Goal: Transaction & Acquisition: Purchase product/service

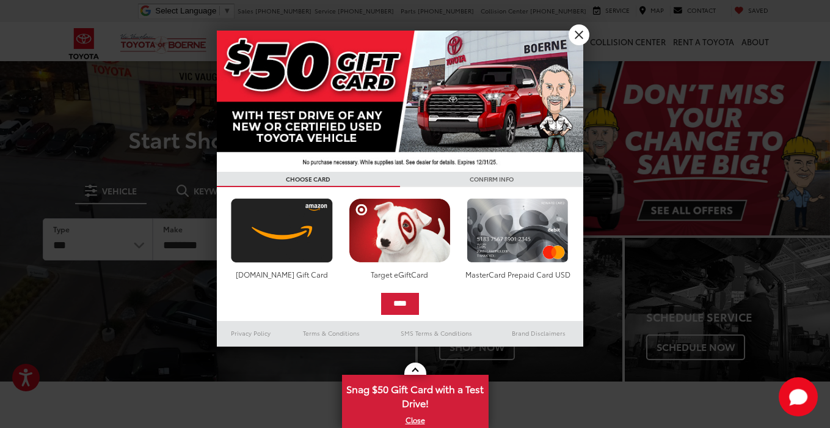
click at [578, 34] on link "X" at bounding box center [579, 34] width 21 height 21
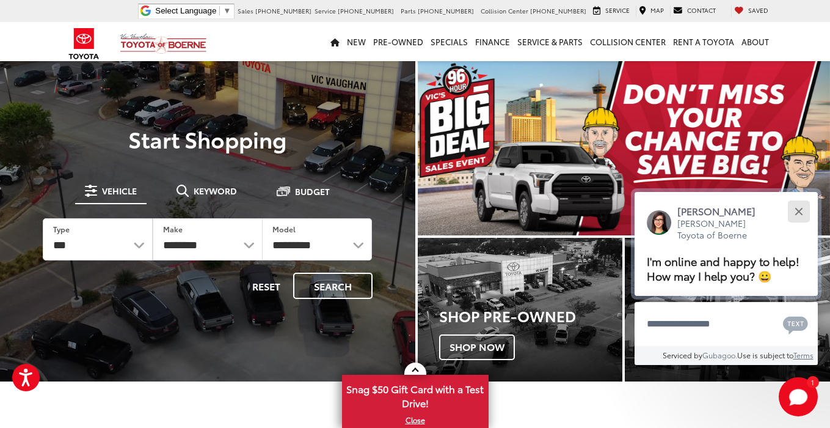
click at [801, 207] on div "Close" at bounding box center [799, 211] width 8 height 8
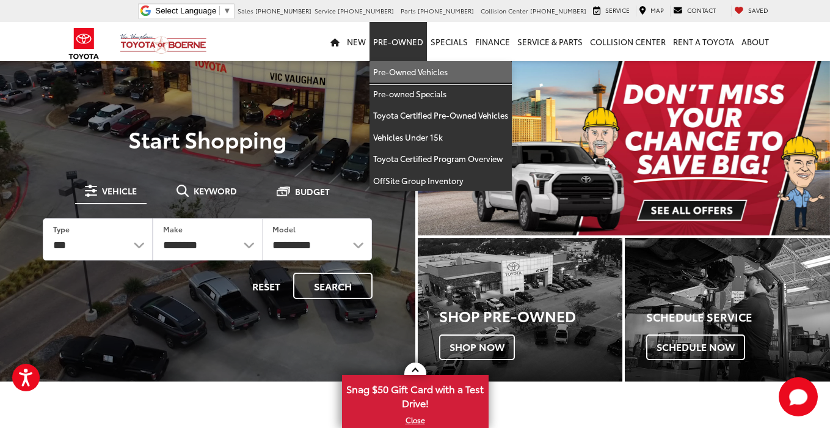
click at [397, 73] on link "Pre-Owned Vehicles" at bounding box center [440, 72] width 142 height 22
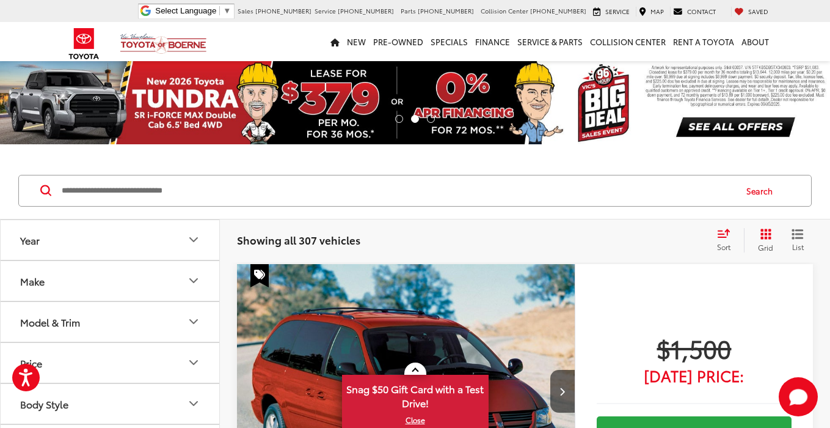
click at [724, 232] on icon "Select sort value" at bounding box center [723, 232] width 13 height 9
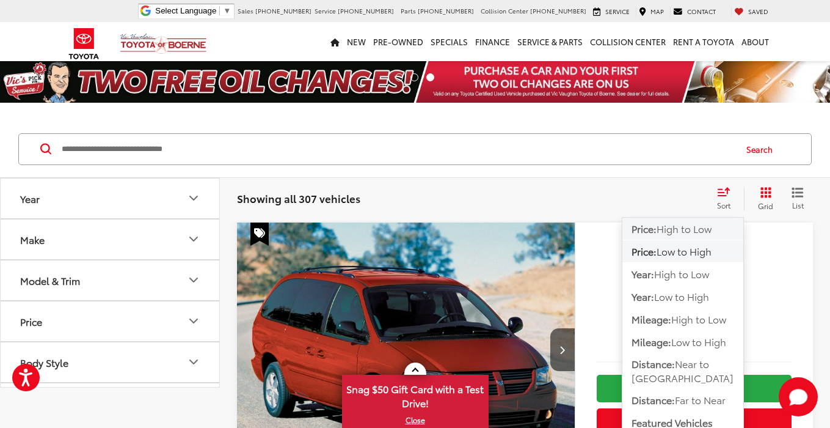
click at [705, 235] on span "High to Low" at bounding box center [684, 228] width 55 height 14
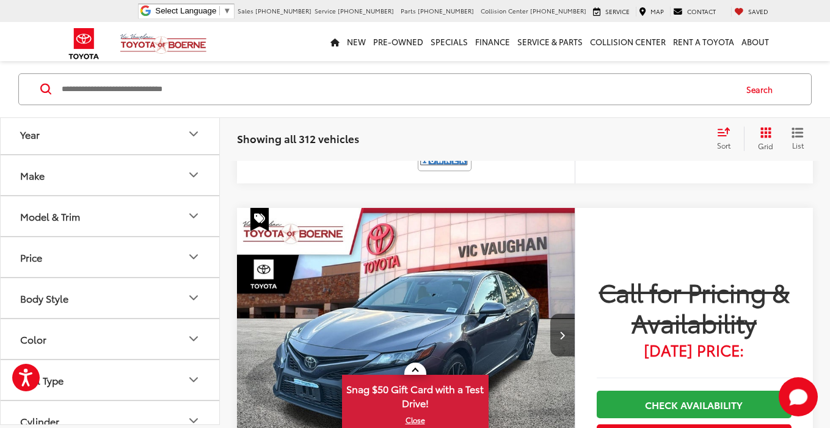
scroll to position [4838, 0]
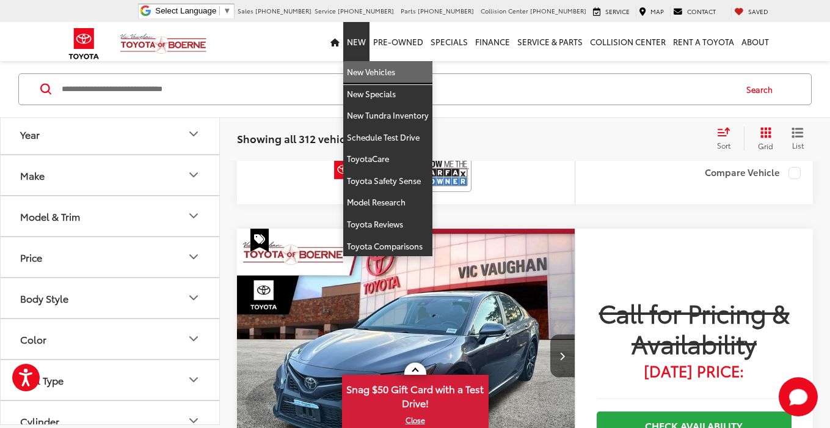
click at [383, 71] on link "New Vehicles" at bounding box center [387, 72] width 89 height 22
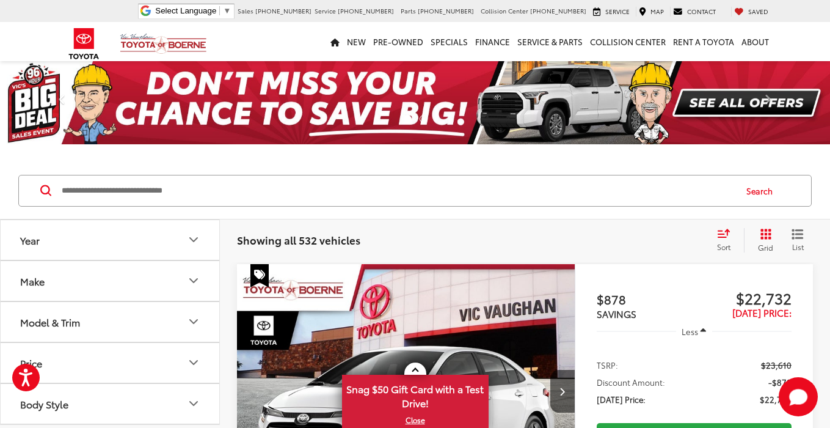
click at [724, 235] on icon "Select sort value" at bounding box center [723, 232] width 13 height 9
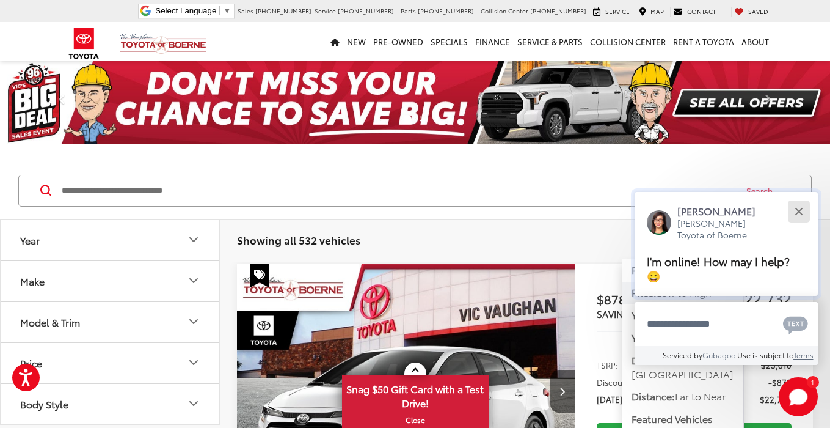
click at [806, 209] on button "Close" at bounding box center [798, 211] width 26 height 26
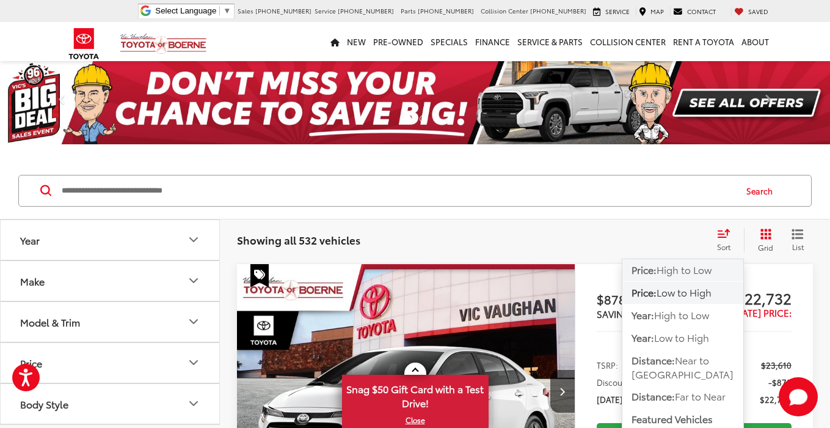
click at [706, 268] on span "High to Low" at bounding box center [684, 269] width 55 height 14
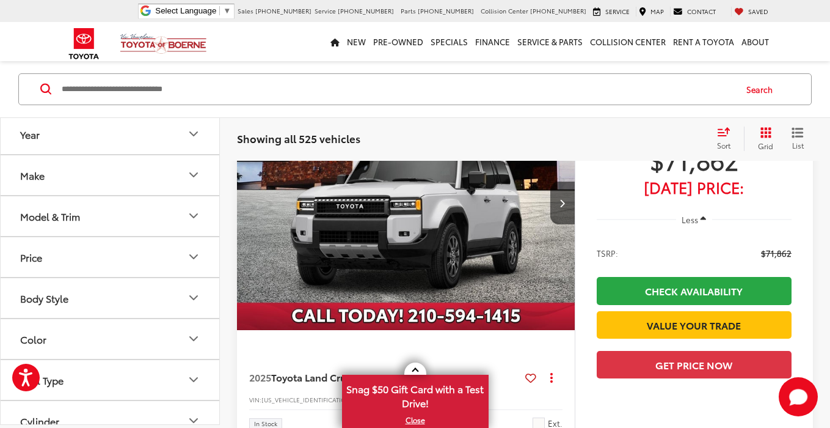
scroll to position [2149, 0]
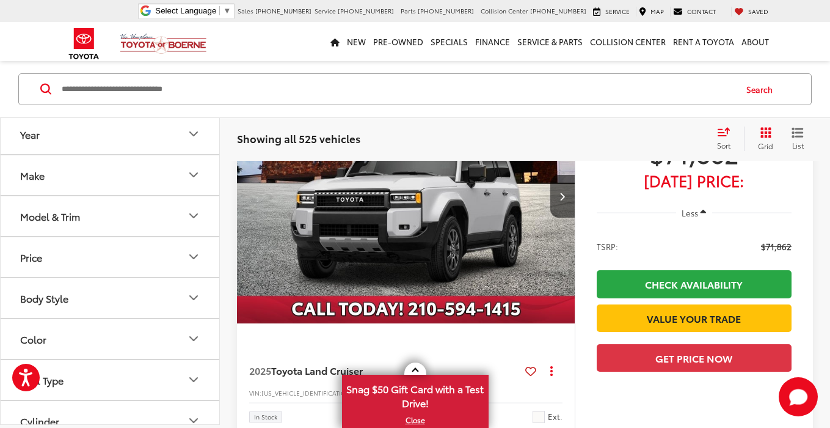
click at [462, 210] on img "2025 Toyota Land Cruiser Base 0" at bounding box center [406, 196] width 340 height 255
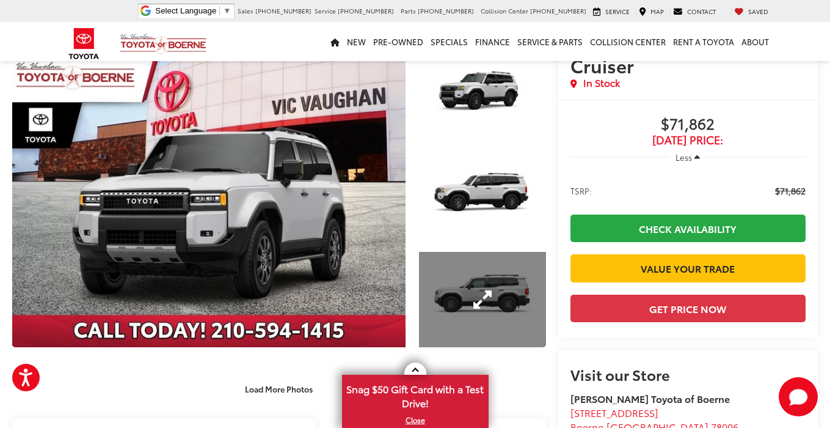
scroll to position [64, 0]
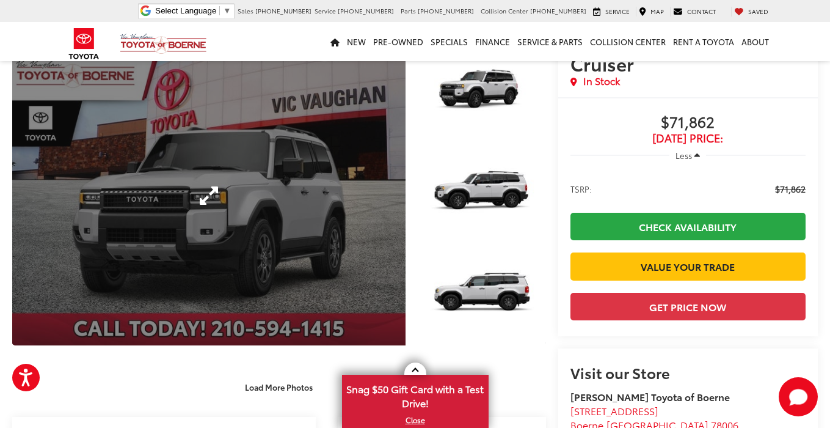
click at [341, 194] on link "Expand Photo 0" at bounding box center [208, 195] width 393 height 299
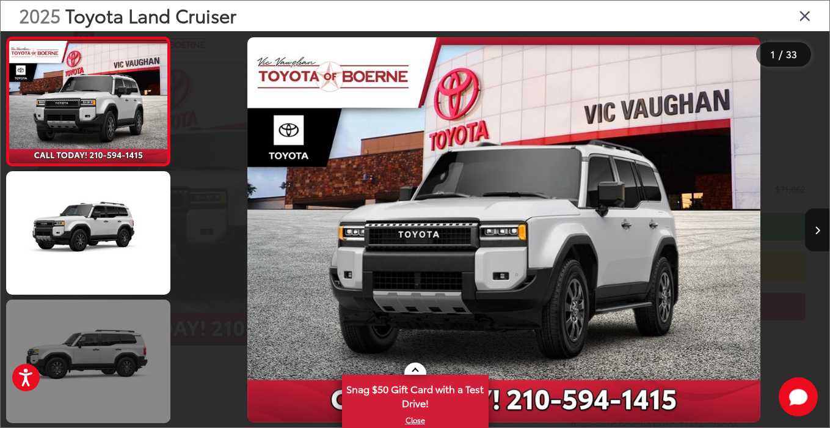
click at [137, 346] on link at bounding box center [88, 360] width 164 height 123
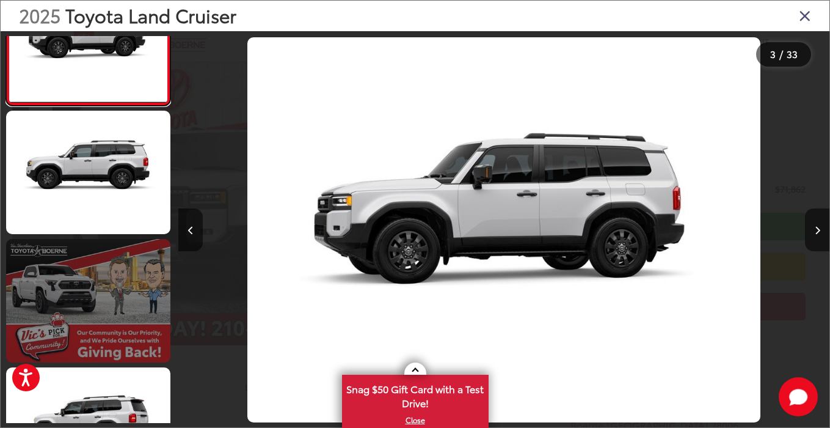
scroll to position [318, 0]
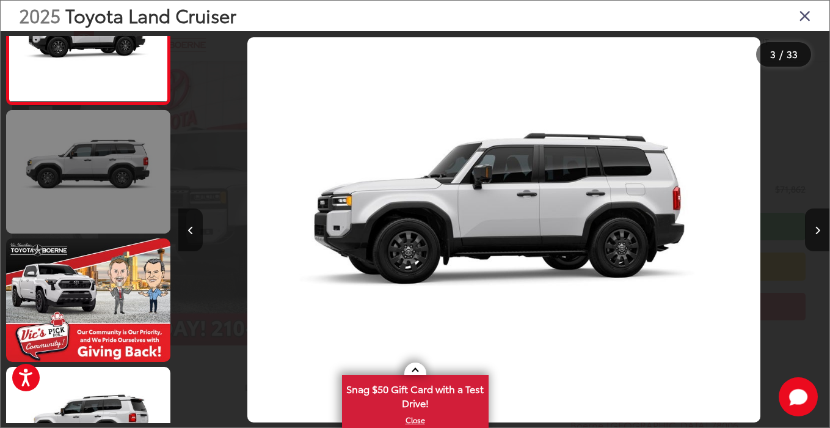
click at [96, 213] on link at bounding box center [88, 171] width 164 height 123
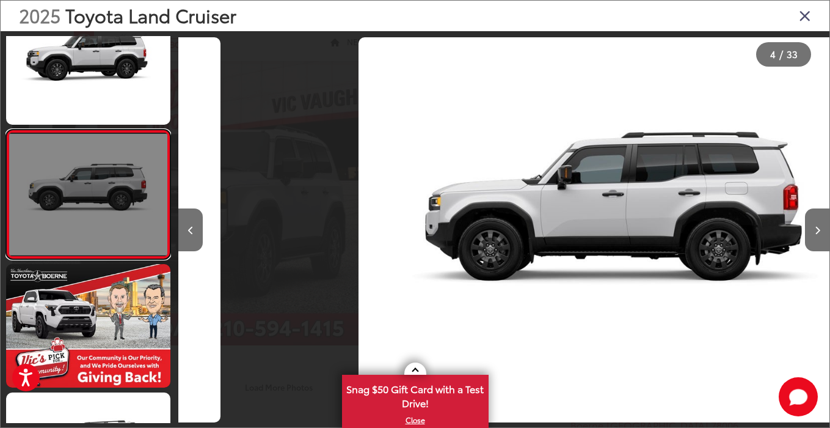
scroll to position [0, 1953]
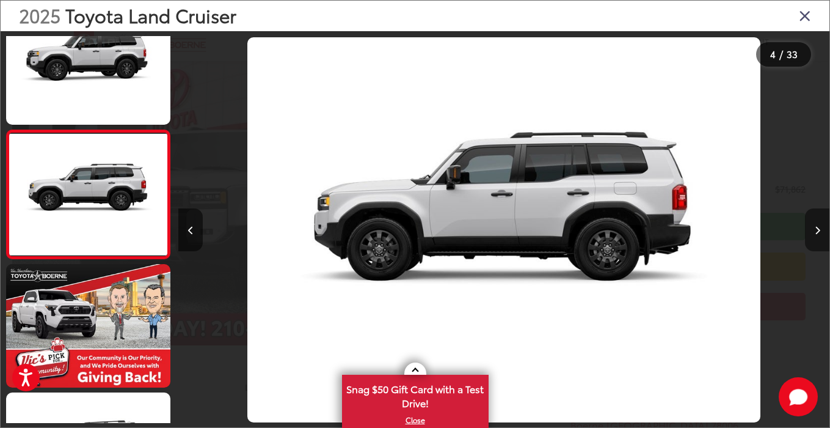
click at [815, 230] on icon "Next image" at bounding box center [817, 230] width 5 height 9
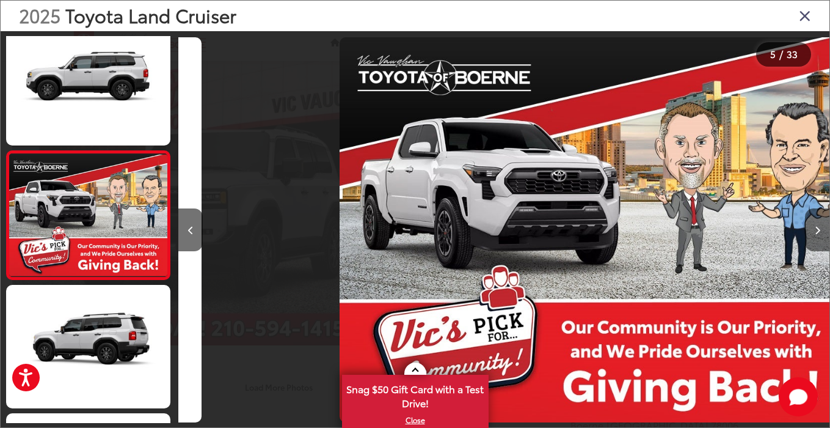
scroll to position [420, 0]
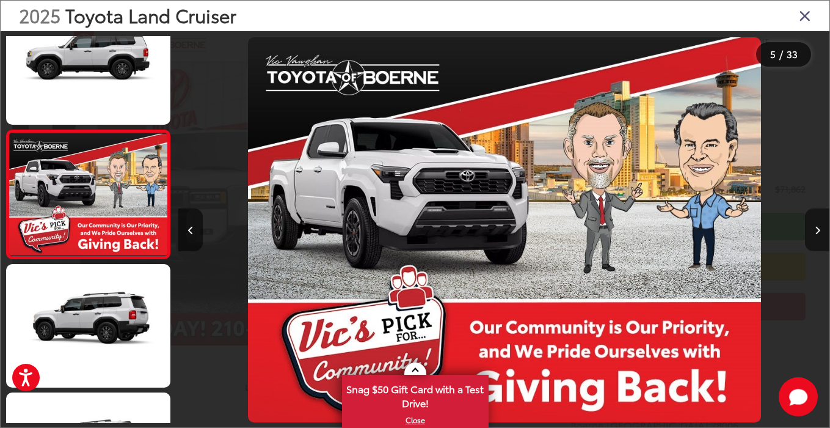
click at [815, 230] on icon "Next image" at bounding box center [817, 230] width 5 height 9
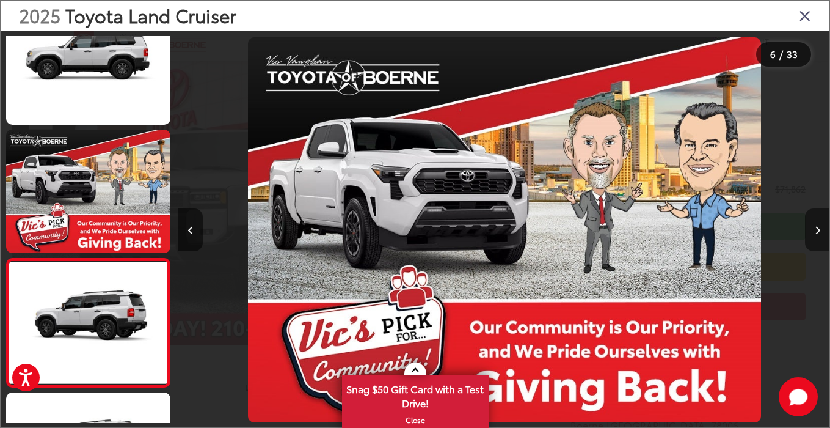
scroll to position [548, 0]
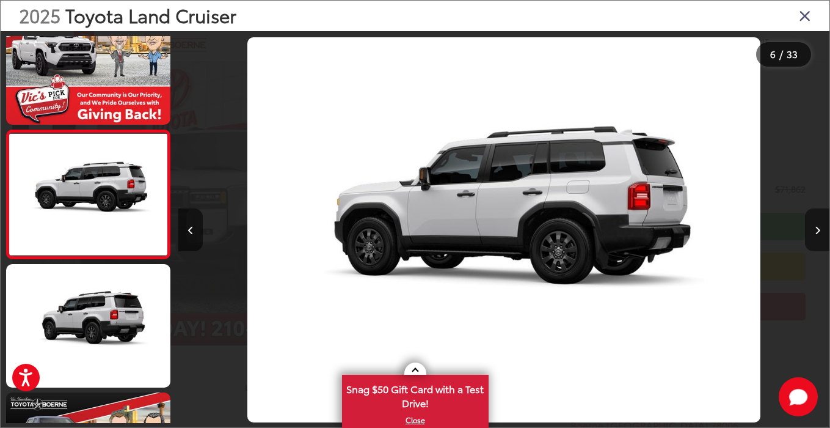
click at [815, 230] on icon "Next image" at bounding box center [817, 230] width 5 height 9
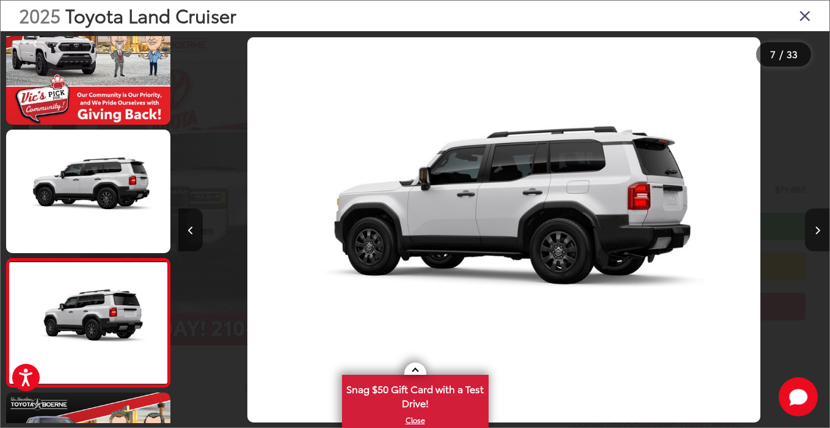
scroll to position [677, 0]
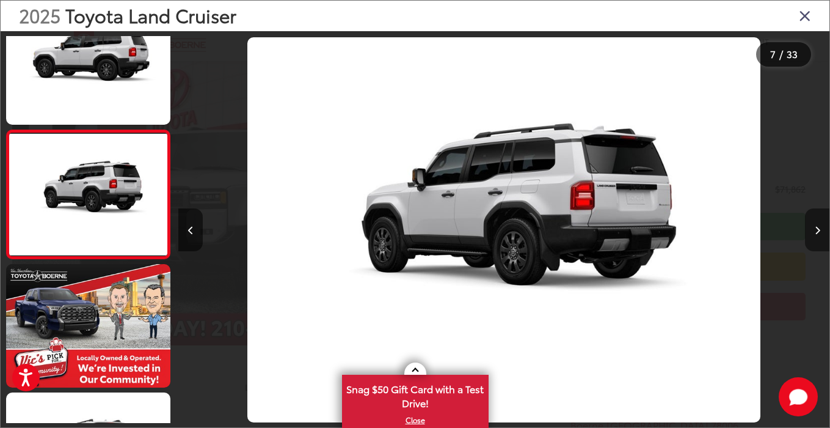
click at [815, 230] on icon "Next image" at bounding box center [817, 230] width 5 height 9
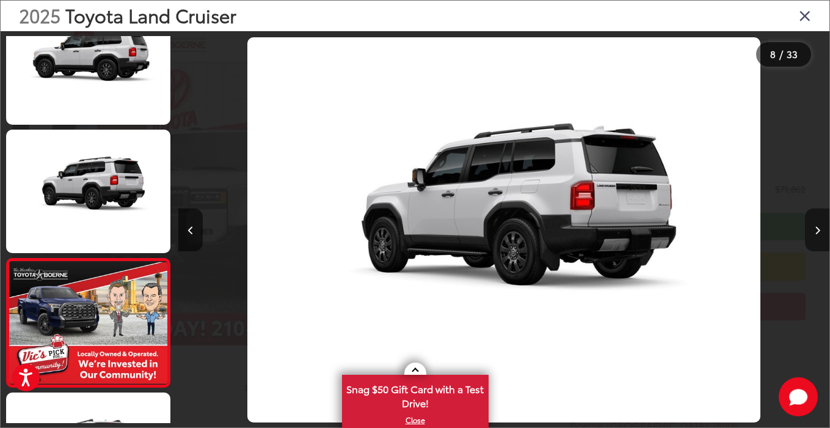
scroll to position [805, 0]
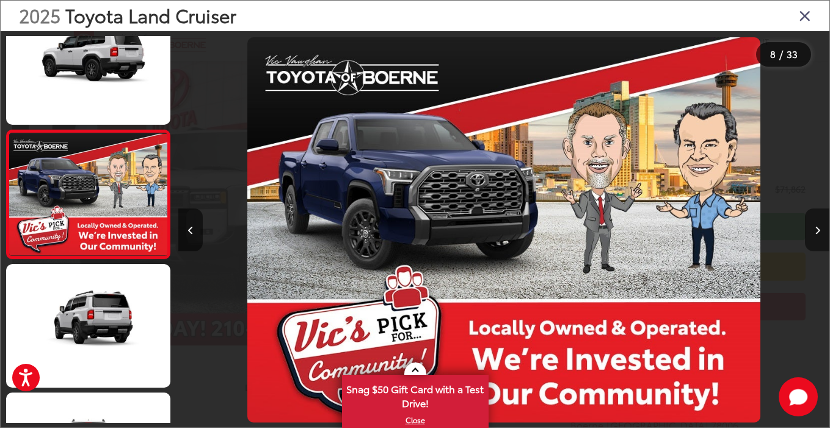
click at [815, 231] on icon "Next image" at bounding box center [817, 230] width 5 height 9
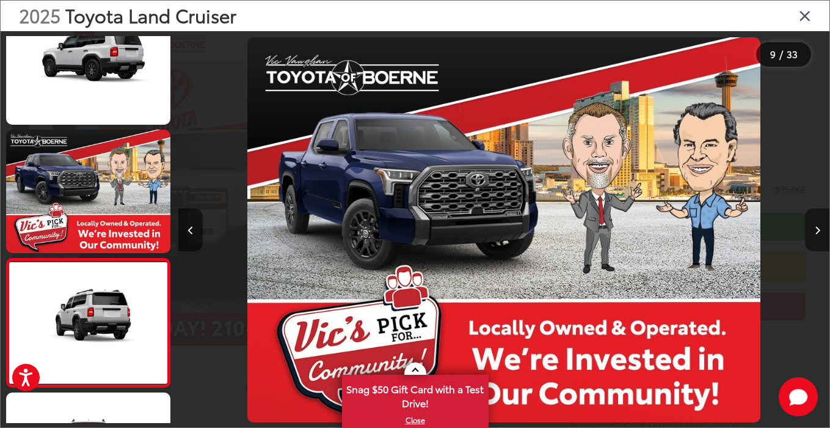
scroll to position [933, 0]
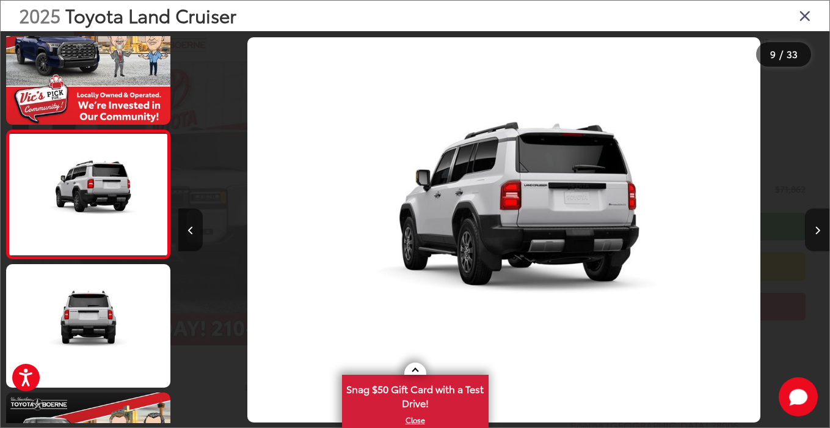
click at [815, 232] on icon "Next image" at bounding box center [817, 230] width 5 height 9
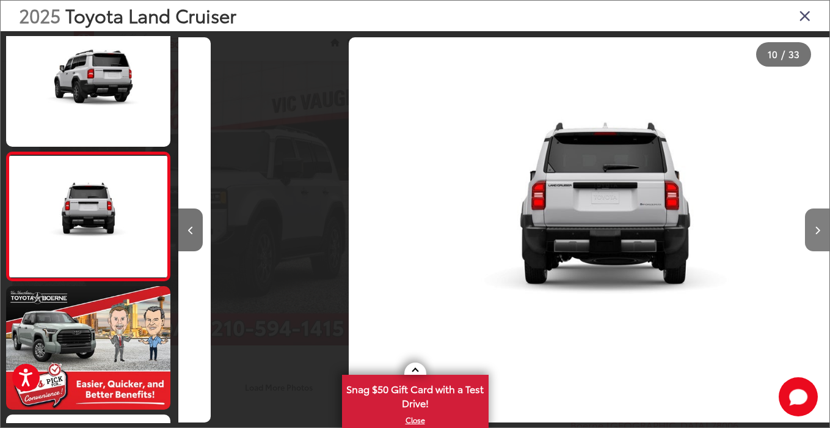
scroll to position [1061, 0]
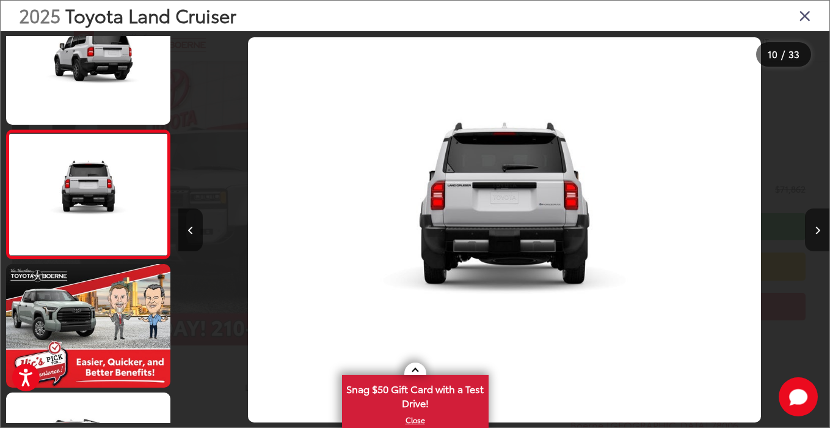
click at [815, 232] on icon "Next image" at bounding box center [817, 230] width 5 height 9
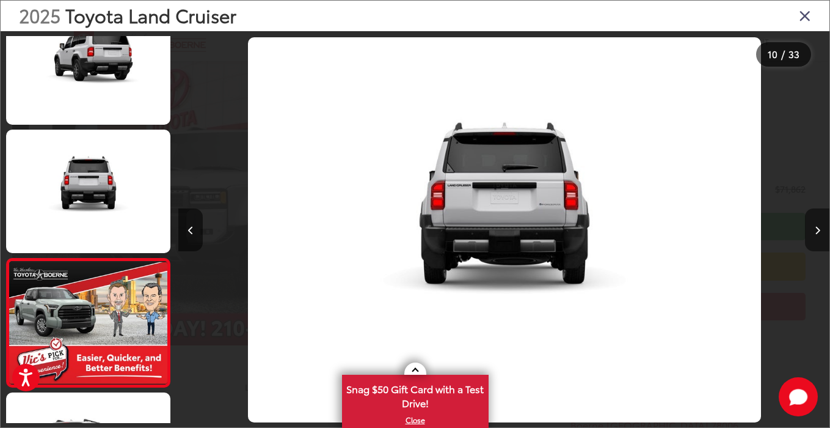
scroll to position [1190, 0]
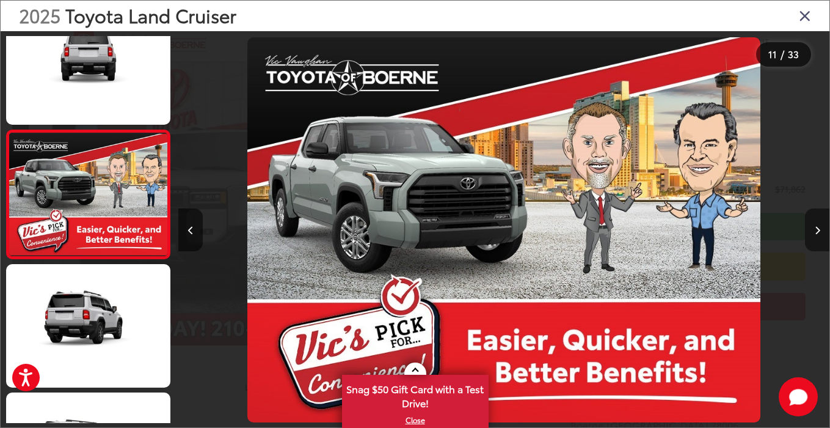
click at [815, 232] on icon "Next image" at bounding box center [817, 230] width 5 height 9
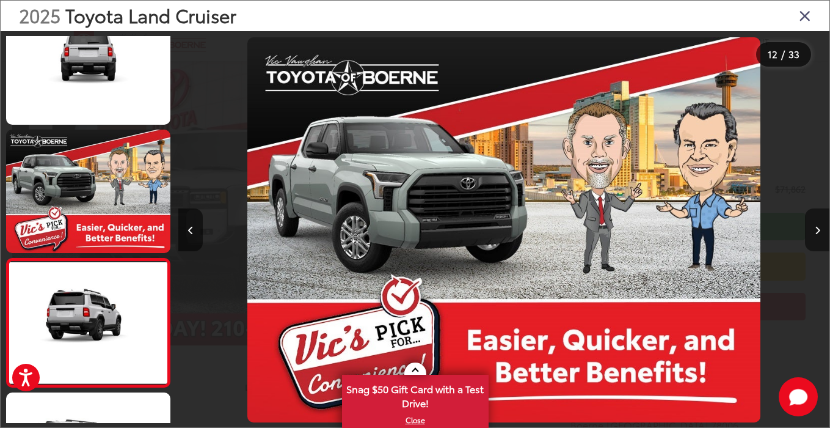
scroll to position [0, 0]
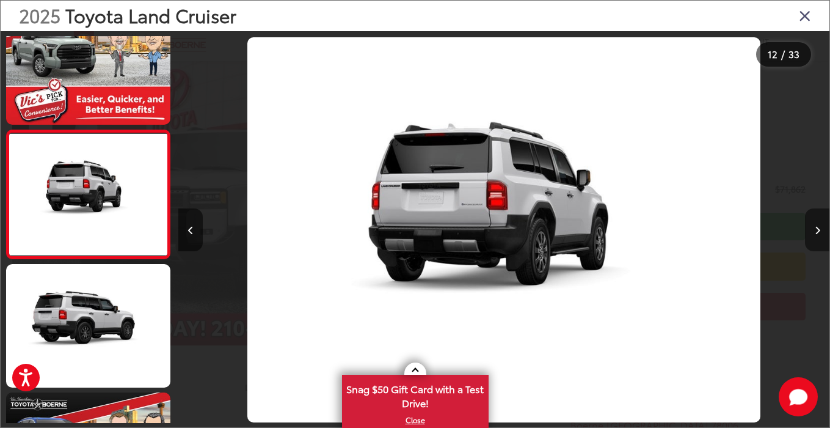
click at [815, 232] on icon "Next image" at bounding box center [817, 230] width 5 height 9
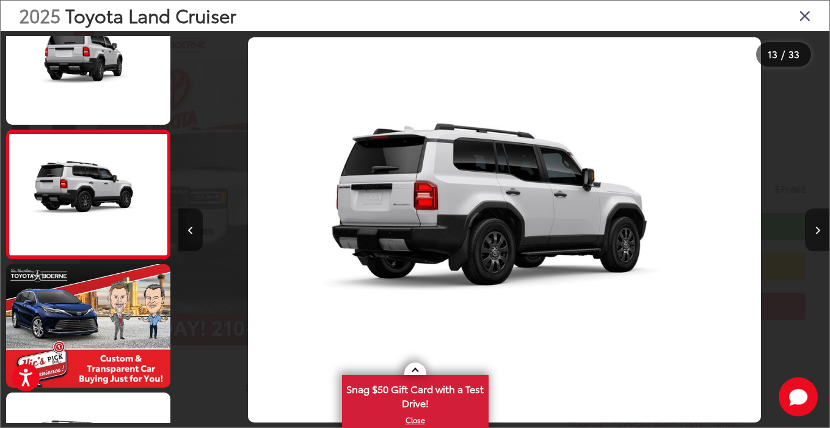
click at [822, 238] on button "Next image" at bounding box center [817, 229] width 24 height 43
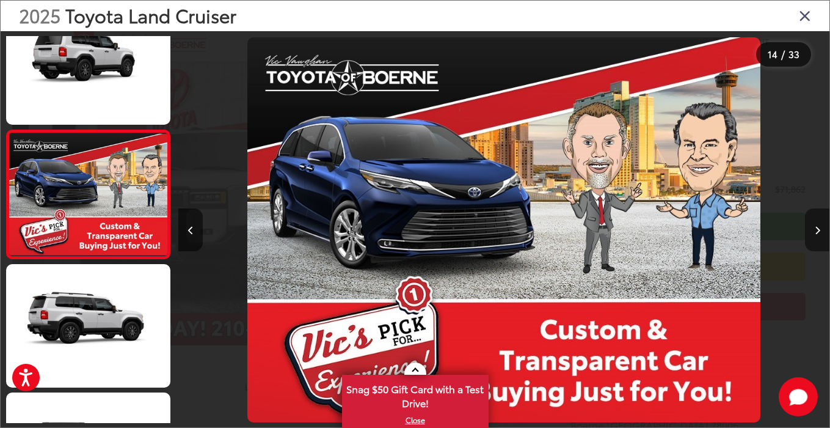
click at [823, 238] on button "Next image" at bounding box center [817, 229] width 24 height 43
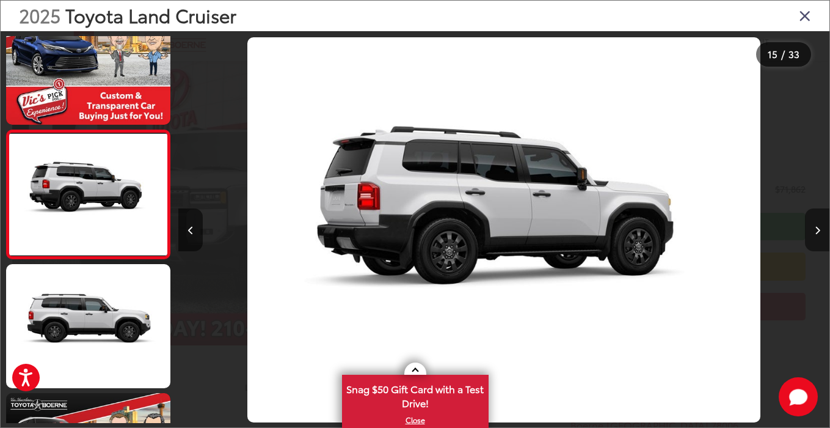
click at [823, 240] on button "Next image" at bounding box center [817, 229] width 24 height 43
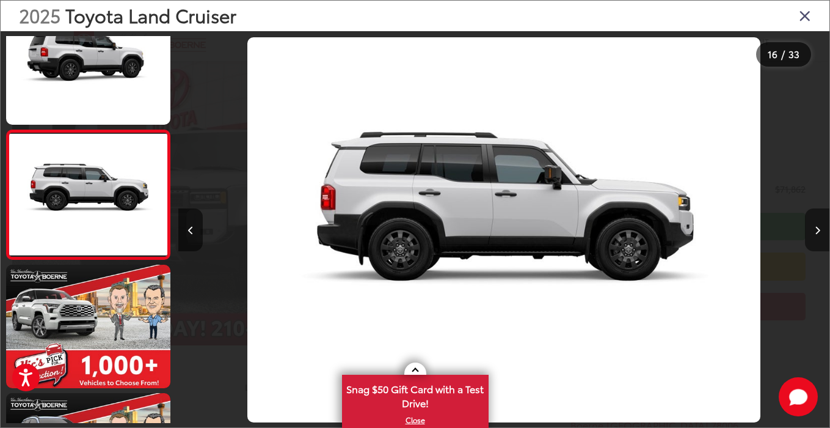
click at [823, 240] on button "Next image" at bounding box center [817, 229] width 24 height 43
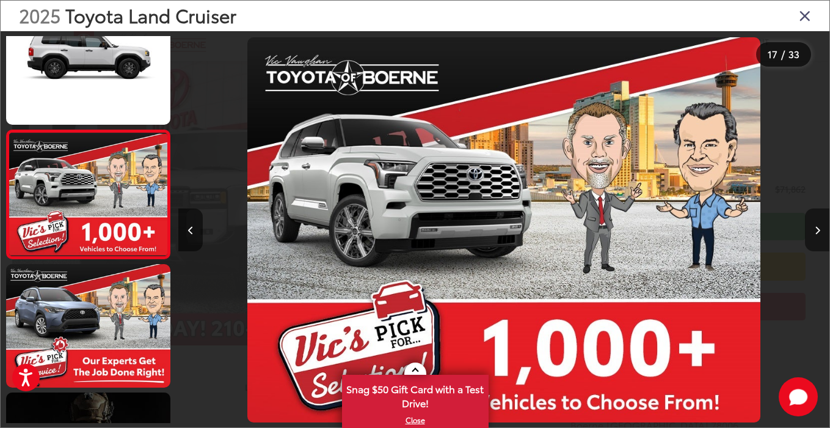
click at [823, 241] on button "Next image" at bounding box center [817, 229] width 24 height 43
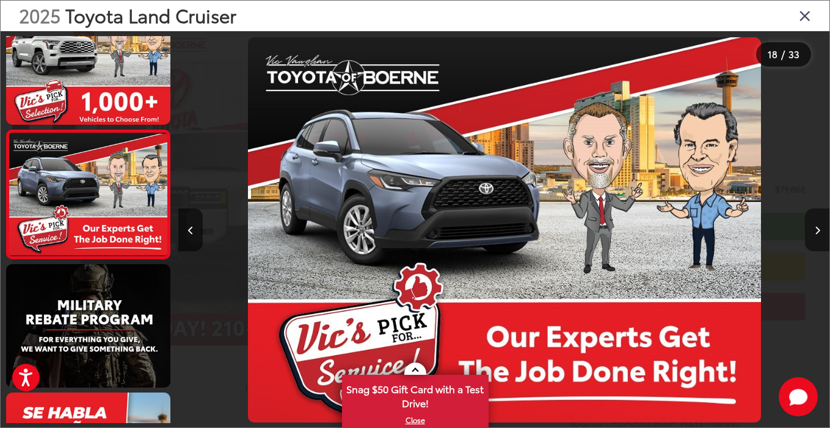
click at [823, 241] on button "Next image" at bounding box center [817, 229] width 24 height 43
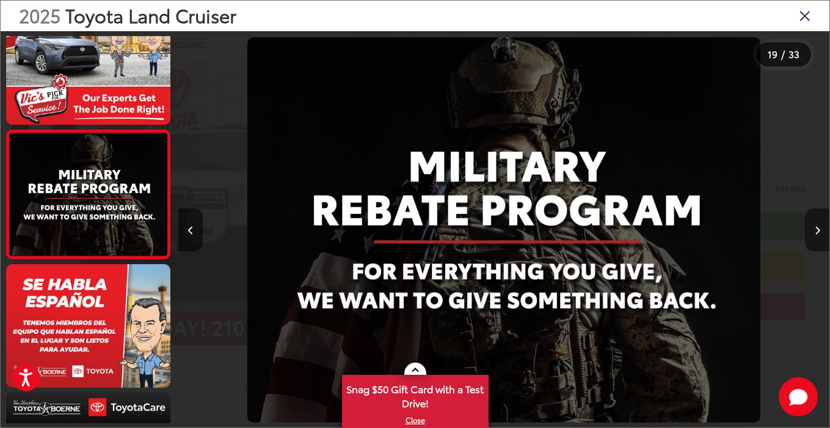
click at [823, 241] on button "Next image" at bounding box center [817, 229] width 24 height 43
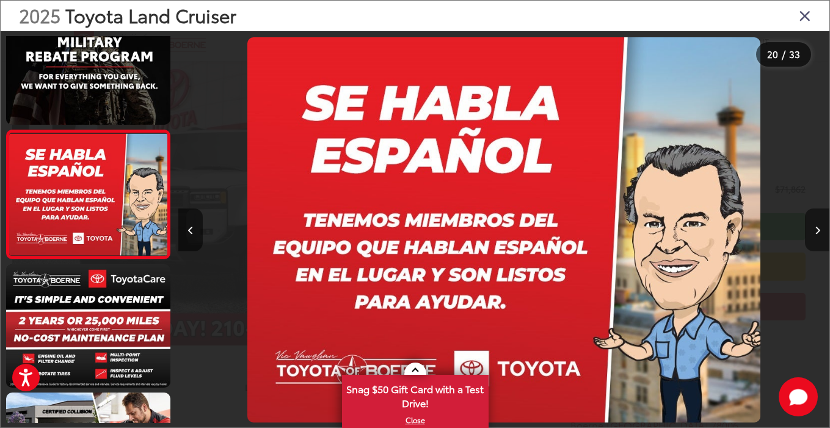
click at [823, 241] on button "Next image" at bounding box center [817, 229] width 24 height 43
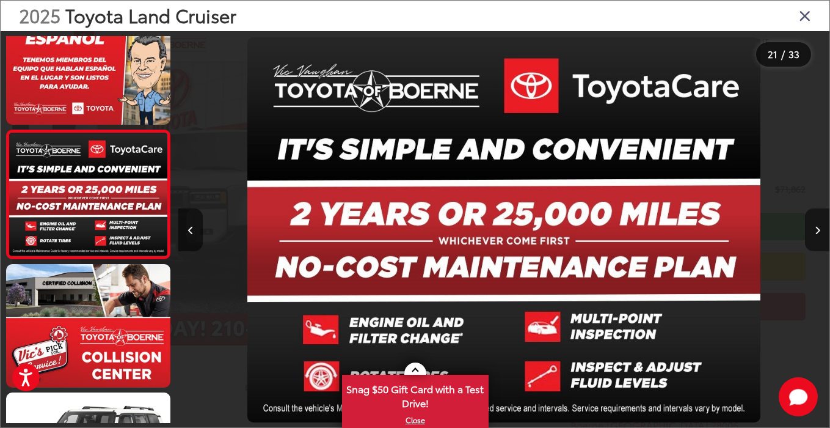
click at [820, 226] on icon "Next image" at bounding box center [817, 230] width 5 height 9
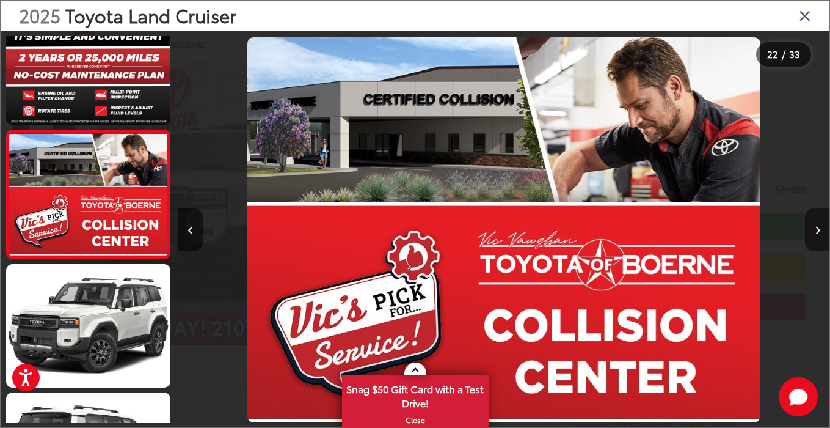
click at [821, 228] on button "Next image" at bounding box center [817, 229] width 24 height 43
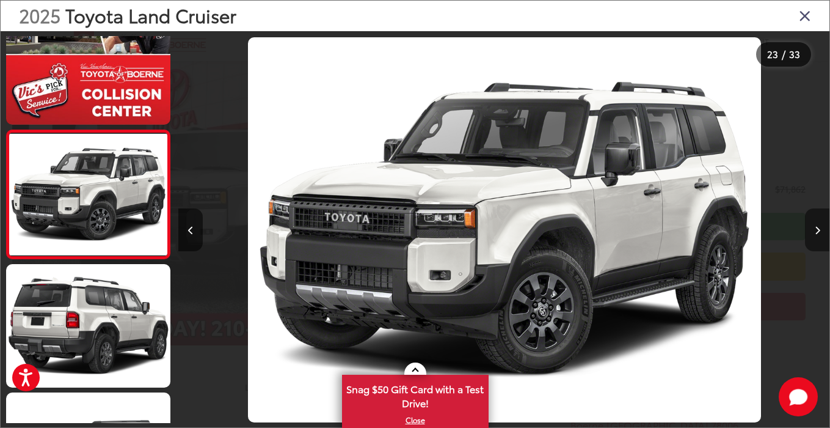
click at [821, 229] on button "Next image" at bounding box center [817, 229] width 24 height 43
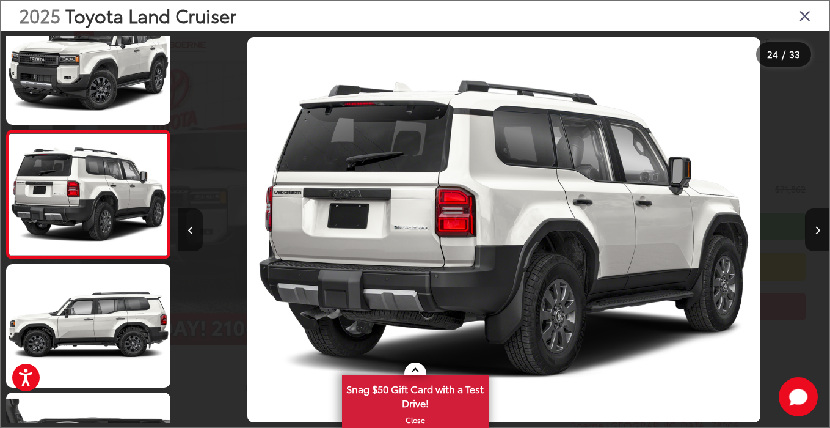
click at [201, 225] on button "Previous image" at bounding box center [190, 229] width 24 height 43
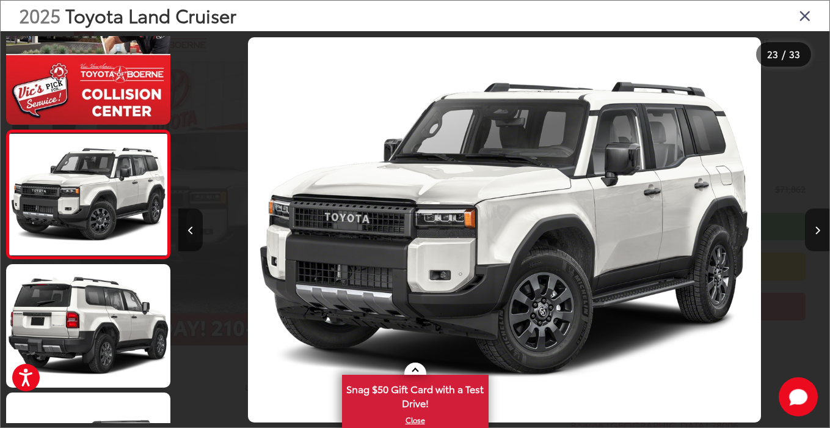
click at [813, 231] on button "Next image" at bounding box center [817, 229] width 24 height 43
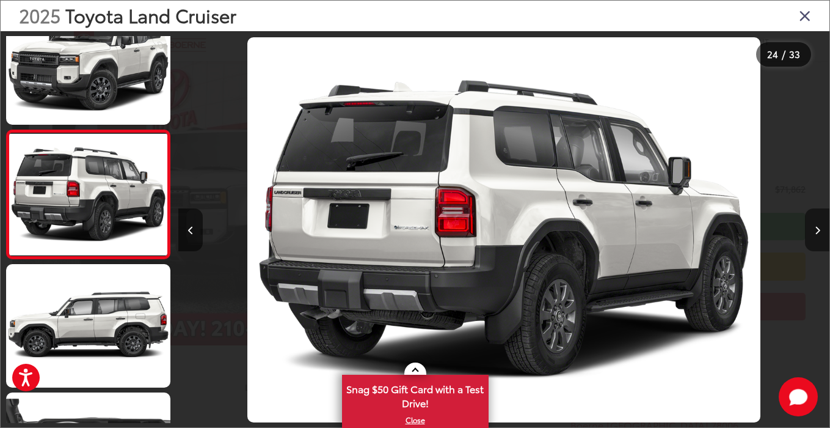
click at [813, 231] on button "Next image" at bounding box center [817, 229] width 24 height 43
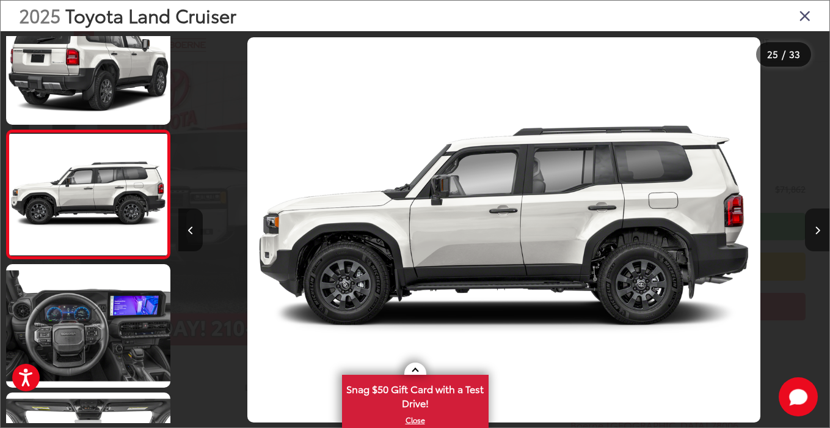
click at [813, 230] on button "Next image" at bounding box center [817, 229] width 24 height 43
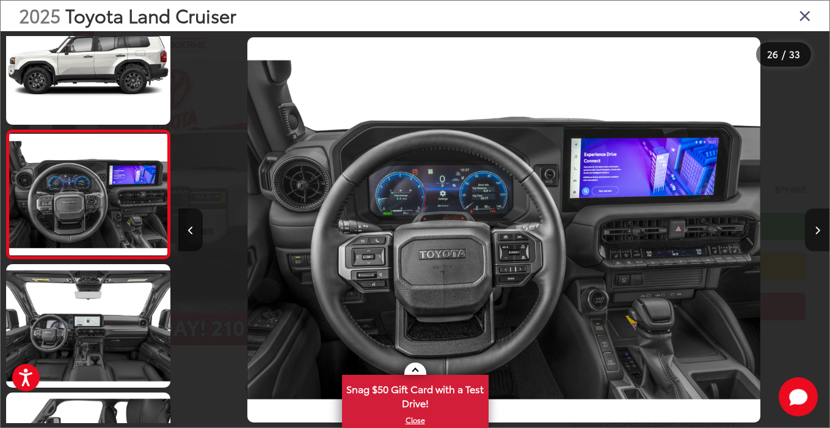
click at [813, 230] on button "Next image" at bounding box center [817, 229] width 24 height 43
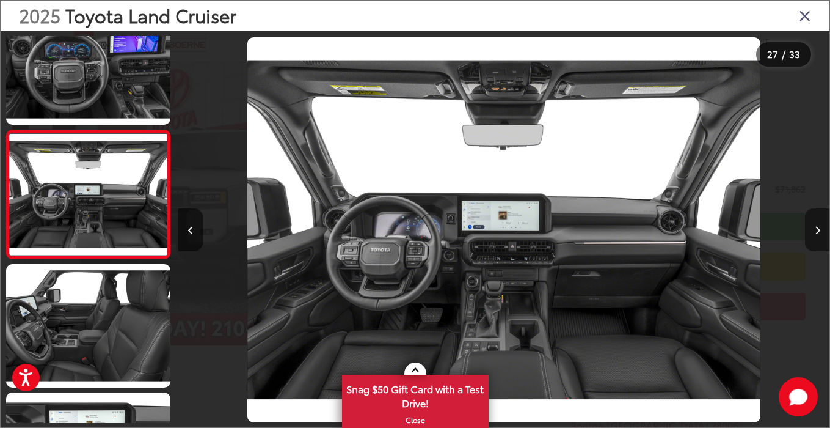
click at [813, 229] on button "Next image" at bounding box center [817, 229] width 24 height 43
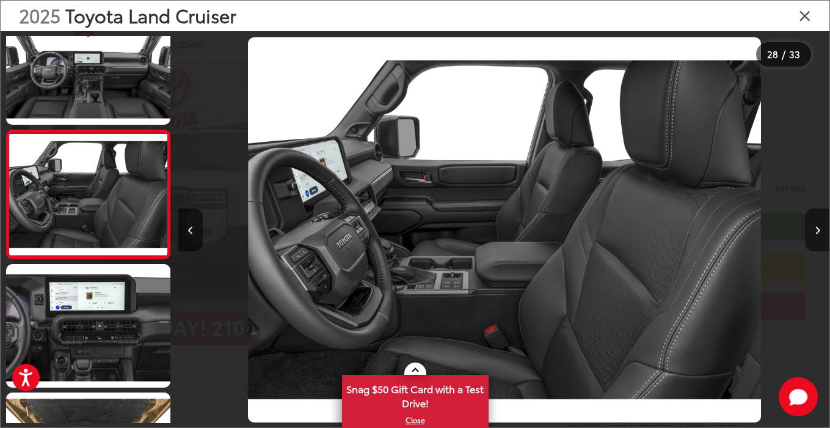
click at [813, 229] on button "Next image" at bounding box center [817, 229] width 24 height 43
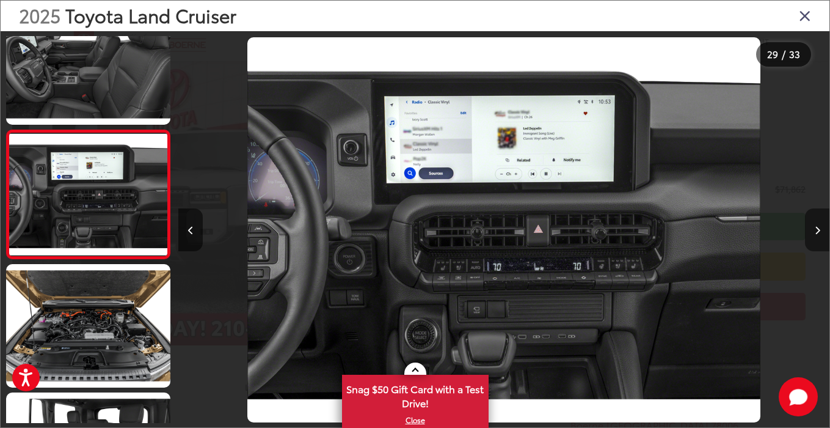
click at [813, 229] on button "Next image" at bounding box center [817, 229] width 24 height 43
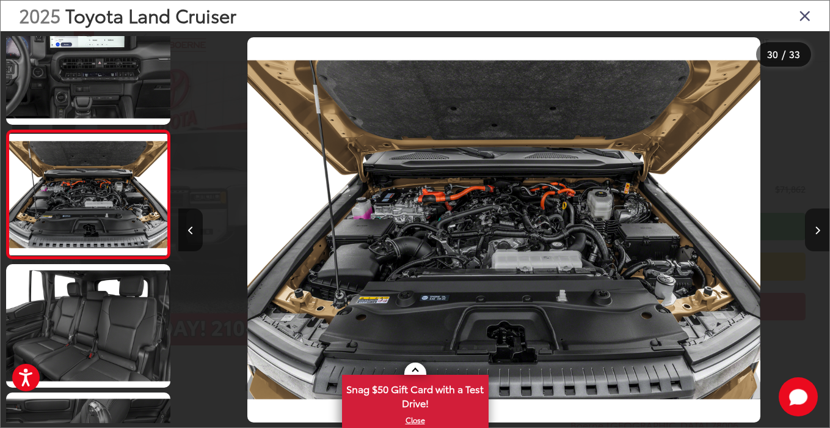
click at [813, 229] on button "Next image" at bounding box center [817, 229] width 24 height 43
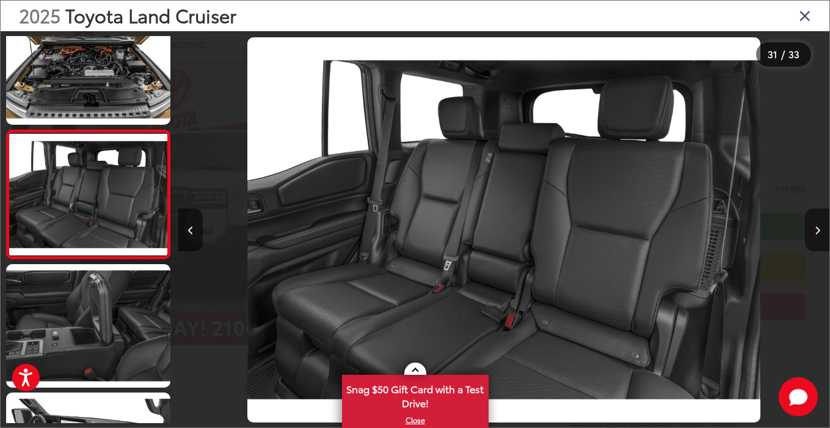
click at [813, 229] on button "Next image" at bounding box center [817, 229] width 24 height 43
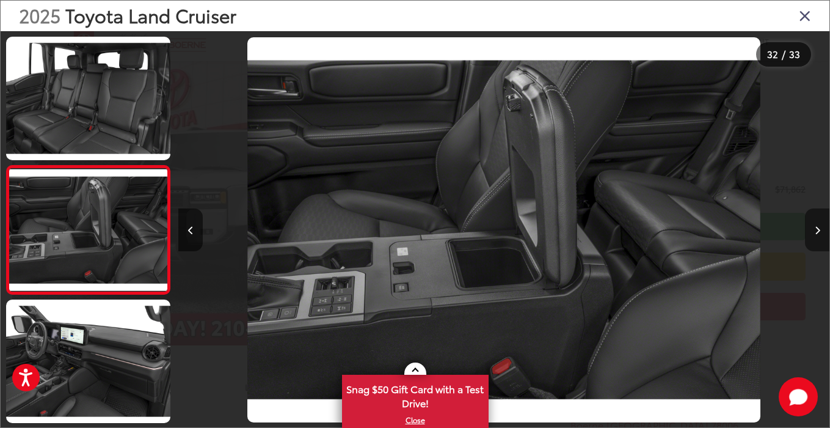
click at [813, 229] on button "Next image" at bounding box center [817, 229] width 24 height 43
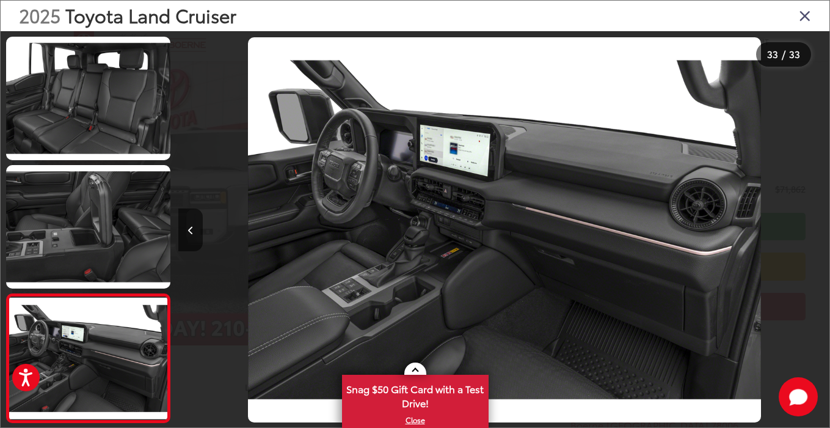
click at [810, 235] on div at bounding box center [748, 229] width 162 height 397
click at [801, 15] on icon "Close gallery" at bounding box center [805, 15] width 12 height 16
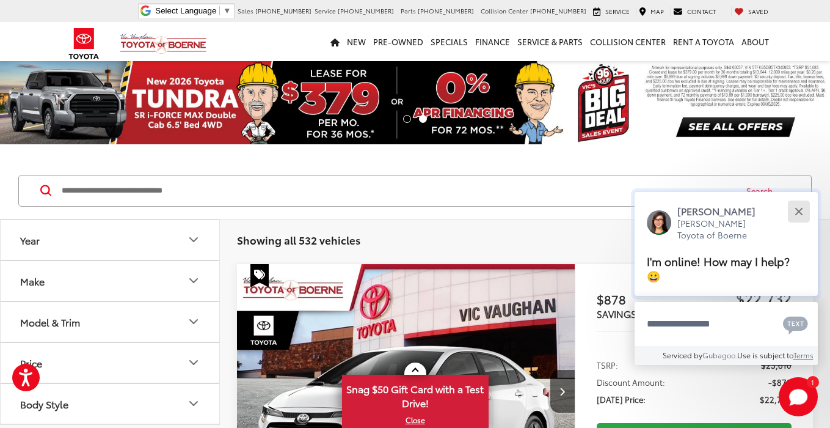
click at [802, 212] on button "Close" at bounding box center [798, 211] width 26 height 26
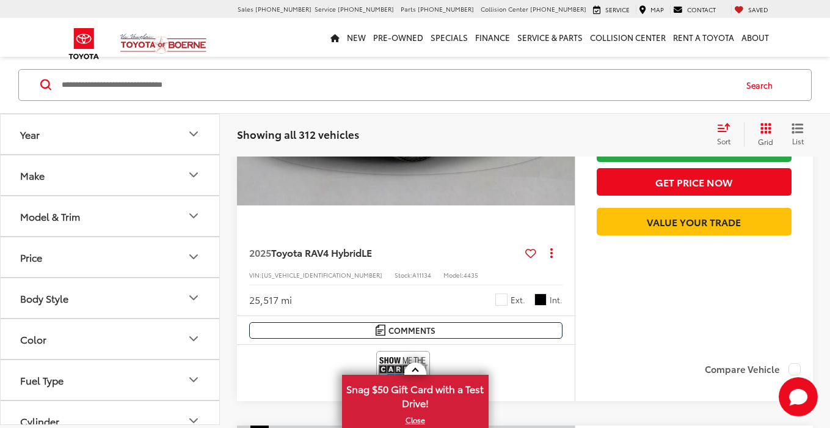
scroll to position [738, 0]
